Goal: Find specific page/section: Find specific page/section

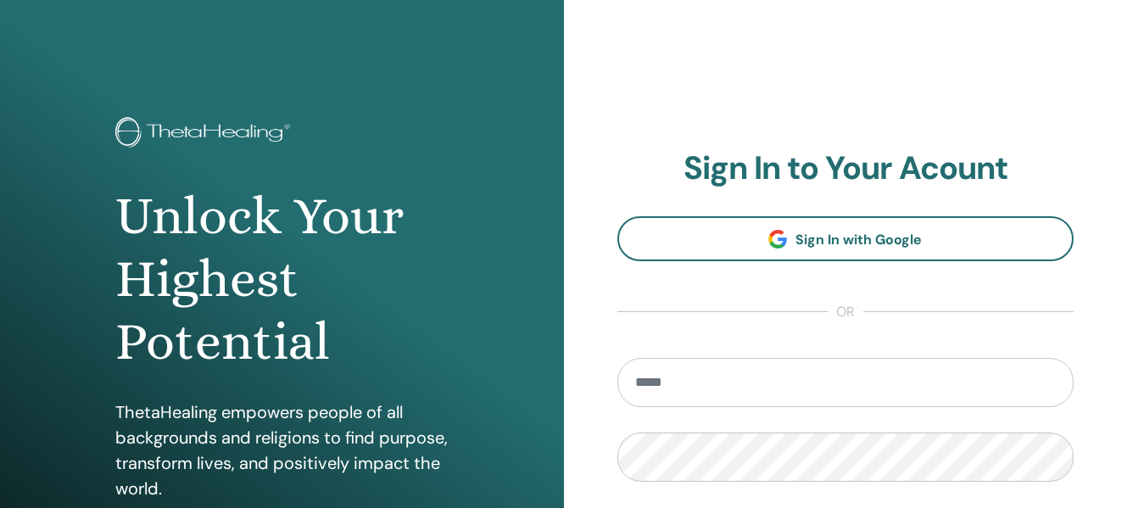
type input "**********"
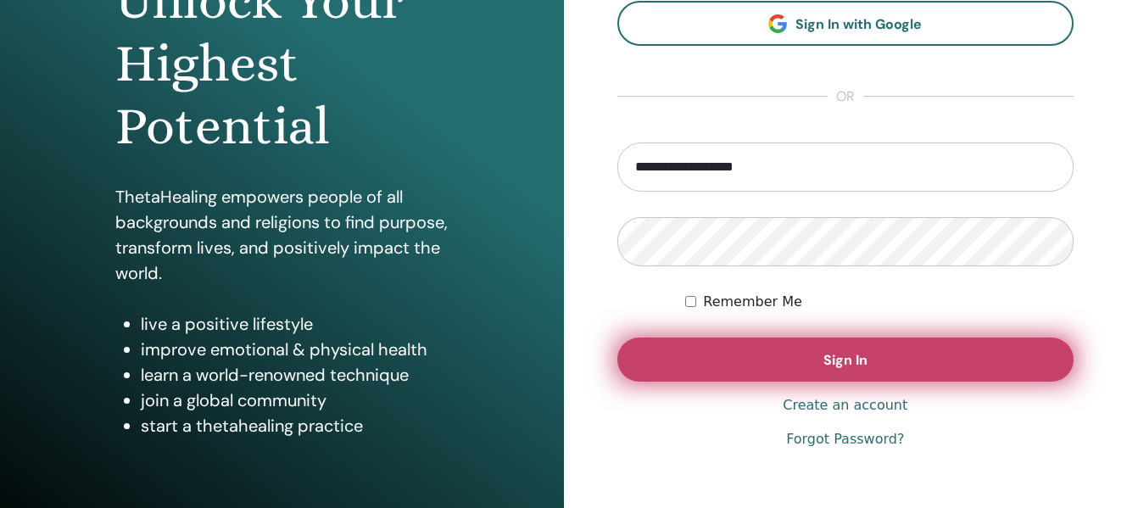
click at [792, 353] on button "Sign In" at bounding box center [846, 360] width 457 height 44
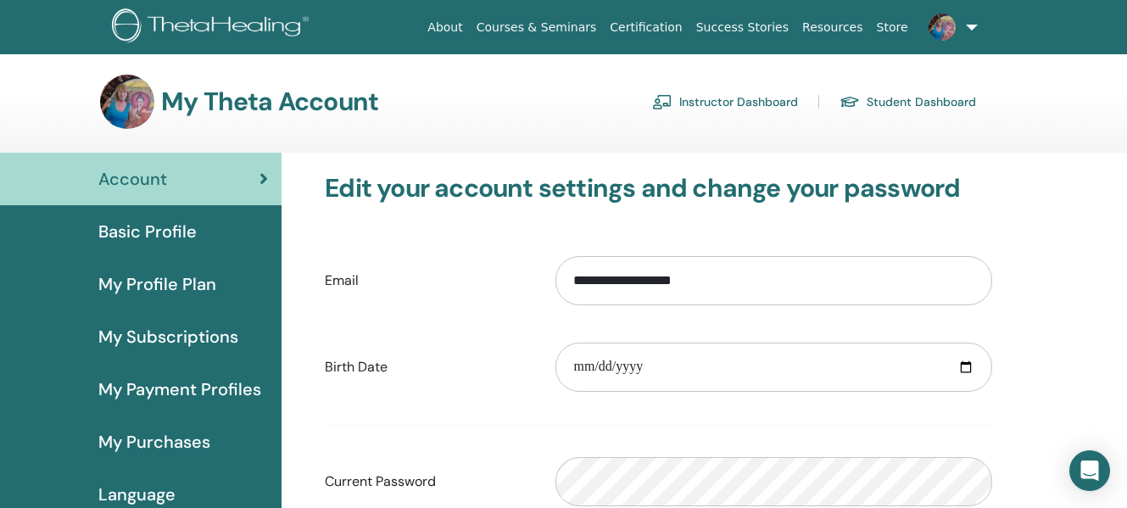
click at [707, 100] on link "Instructor Dashboard" at bounding box center [725, 101] width 146 height 27
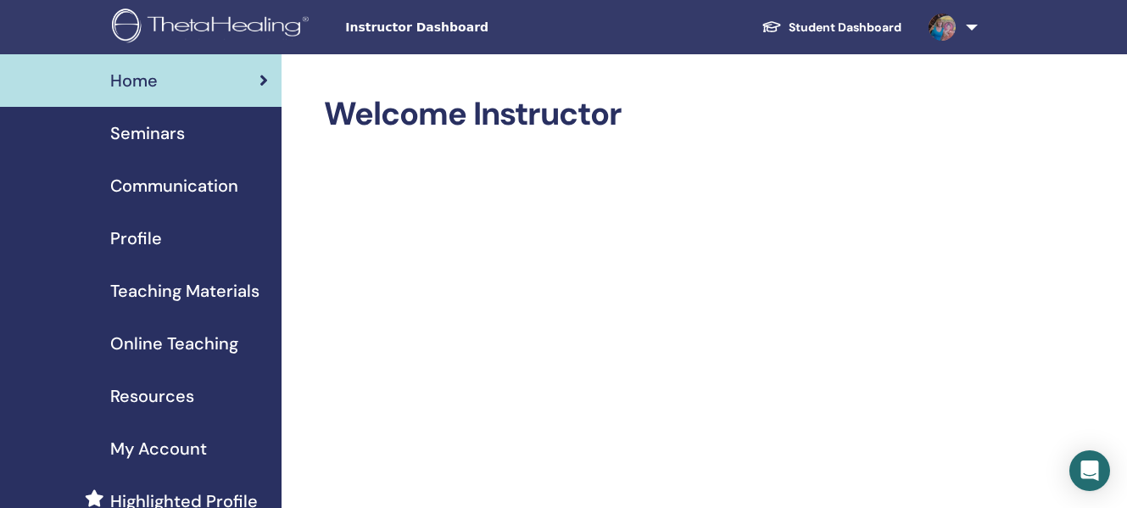
click at [143, 134] on span "Seminars" at bounding box center [147, 132] width 75 height 25
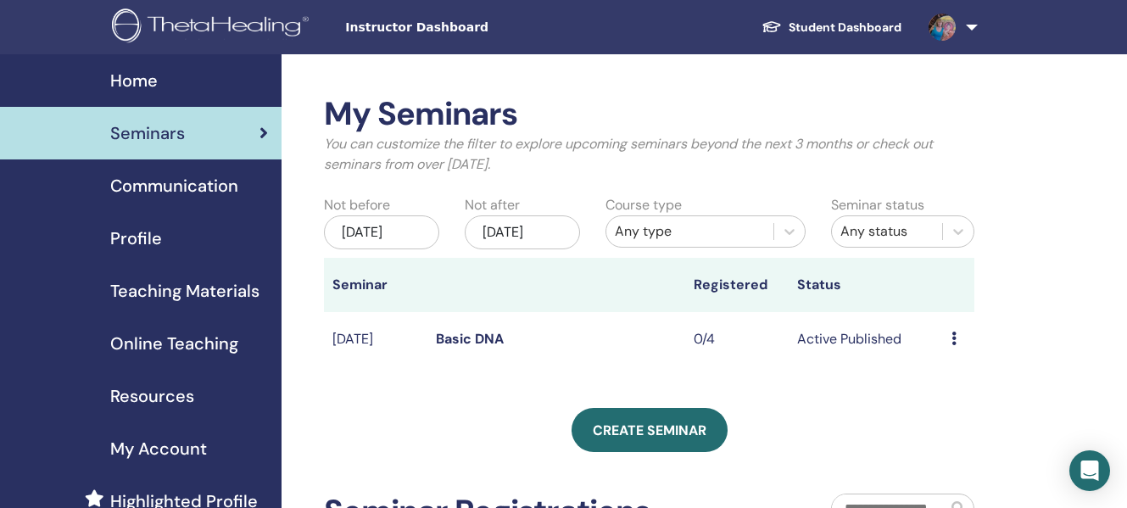
click at [954, 345] on icon at bounding box center [954, 339] width 5 height 14
click at [938, 357] on link "Preview" at bounding box center [949, 364] width 48 height 18
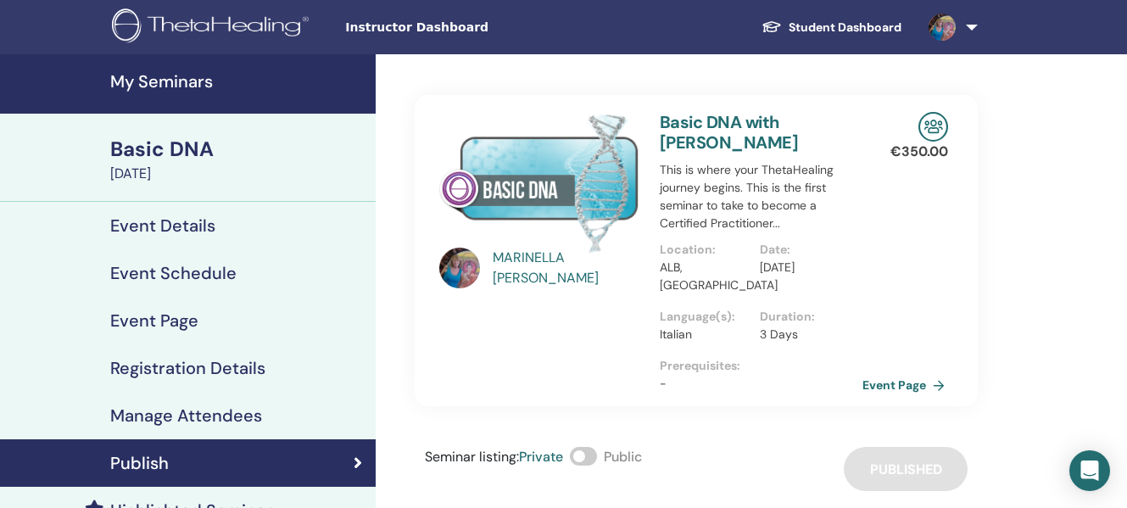
click at [935, 383] on link "Event Page" at bounding box center [907, 384] width 89 height 25
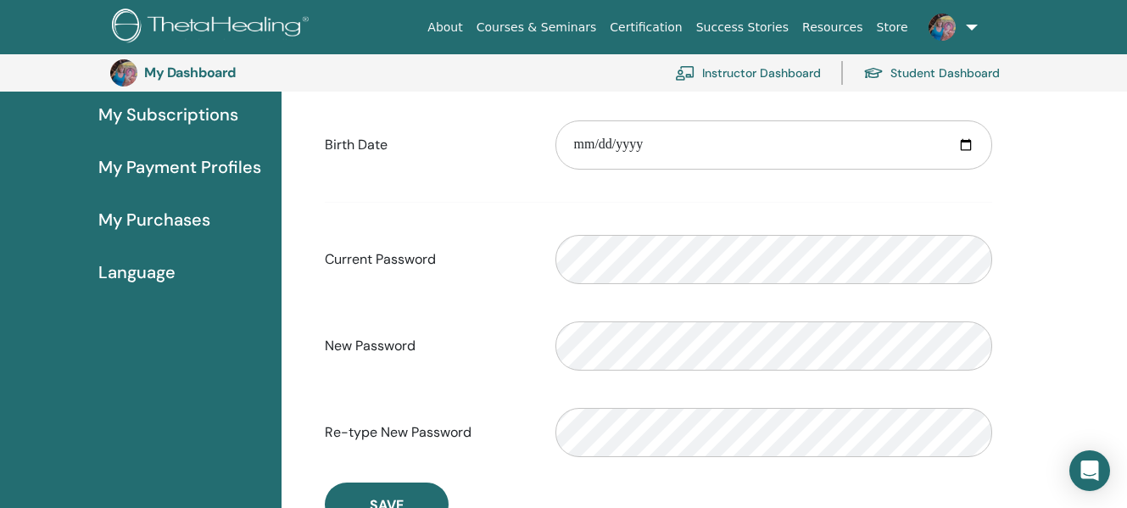
scroll to position [262, 0]
